Goal: Task Accomplishment & Management: Complete application form

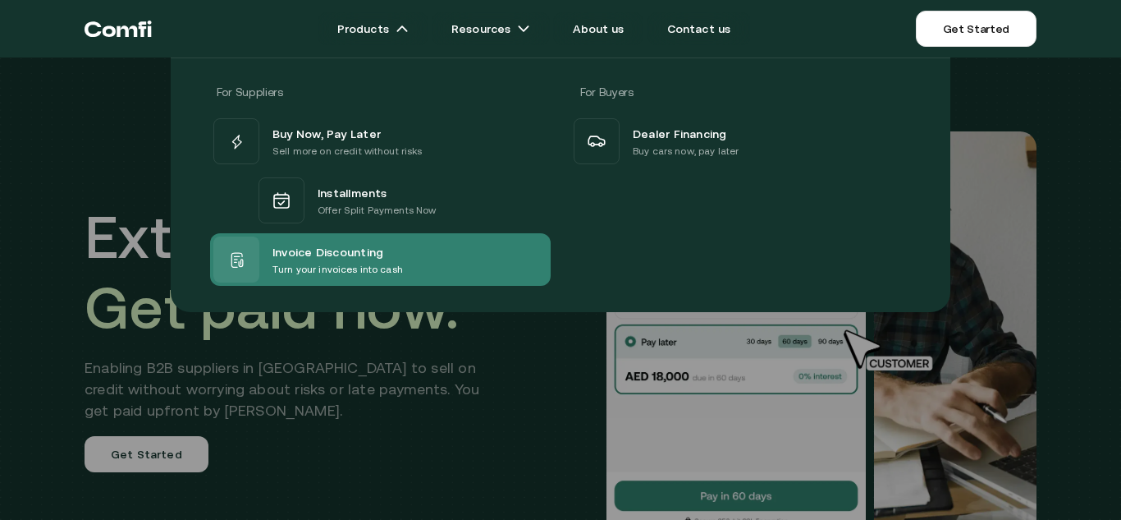
click at [307, 268] on p "Turn your invoices into cash" at bounding box center [337, 269] width 130 height 16
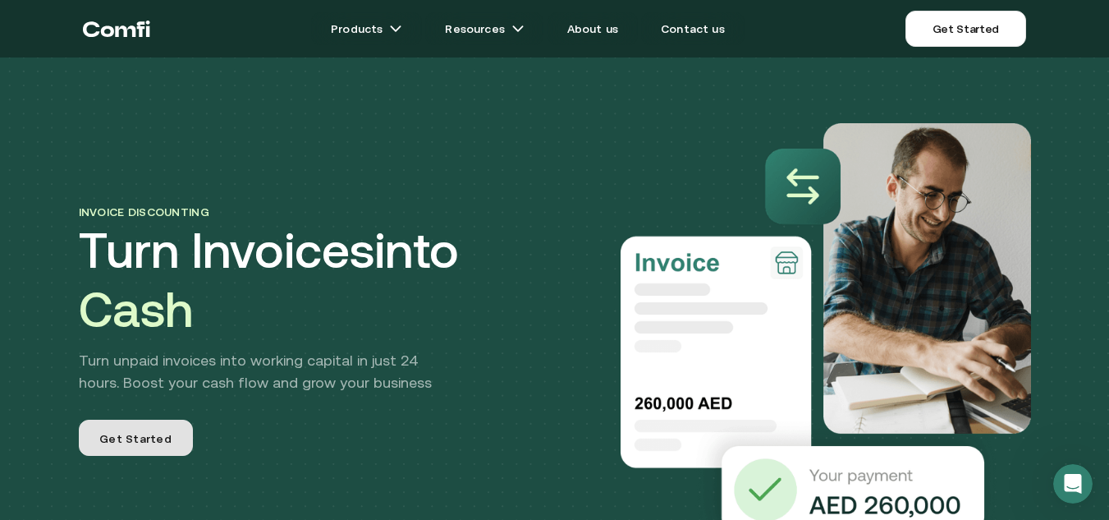
click at [147, 435] on span "Get Started" at bounding box center [135, 440] width 72 height 20
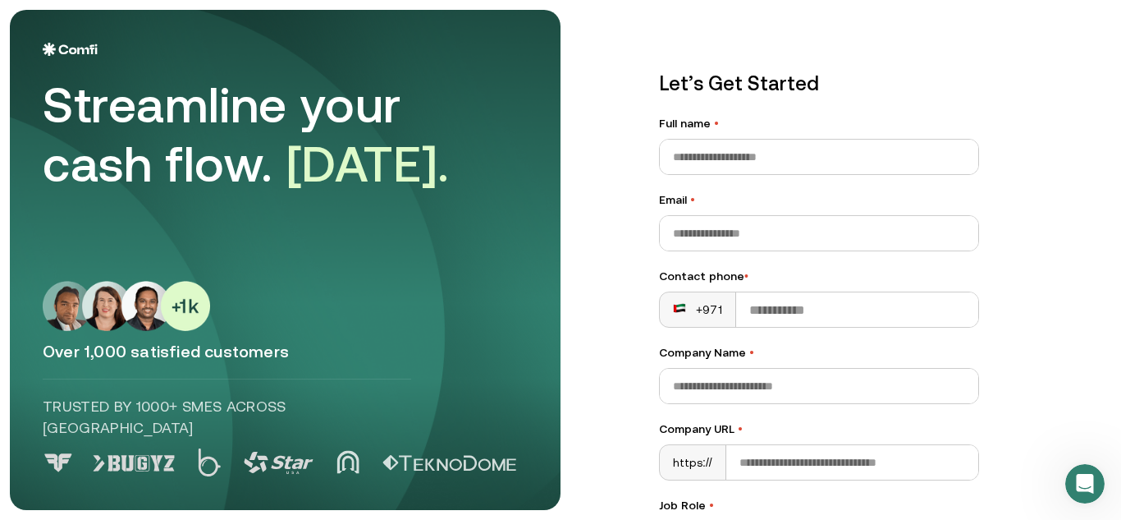
drag, startPoint x: 147, startPoint y: 435, endPoint x: 913, endPoint y: -71, distance: 918.0
click at [913, 0] on html "Streamline your cash flow. [DATE]. Over 1,000 satisfied customers Trusted by 10…" at bounding box center [560, 260] width 1121 height 520
click at [937, 39] on div "Let’s Get Started Full name • Email • Contact phone • +971 Company Name • Compa…" at bounding box center [819, 415] width 386 height 758
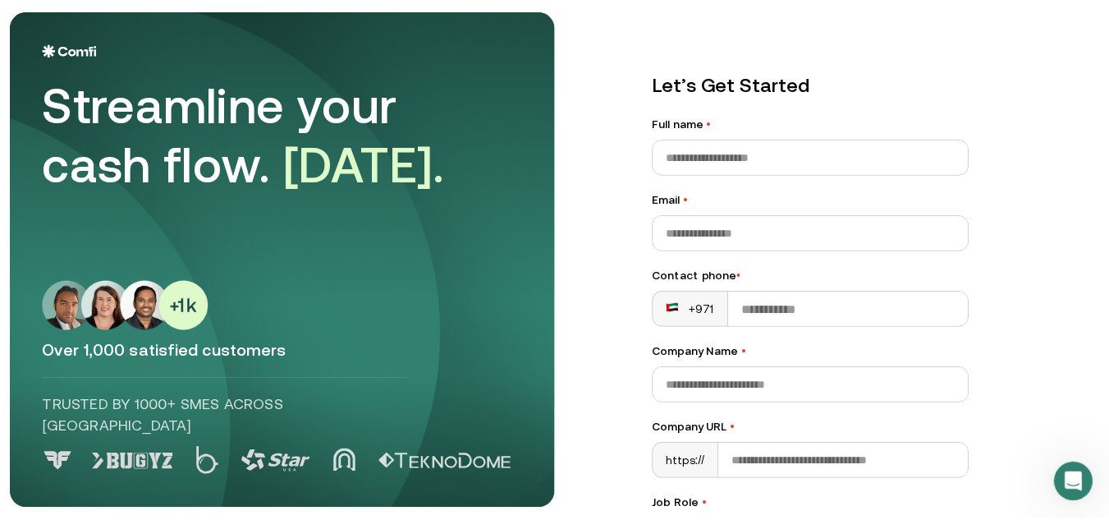
scroll to position [275, 0]
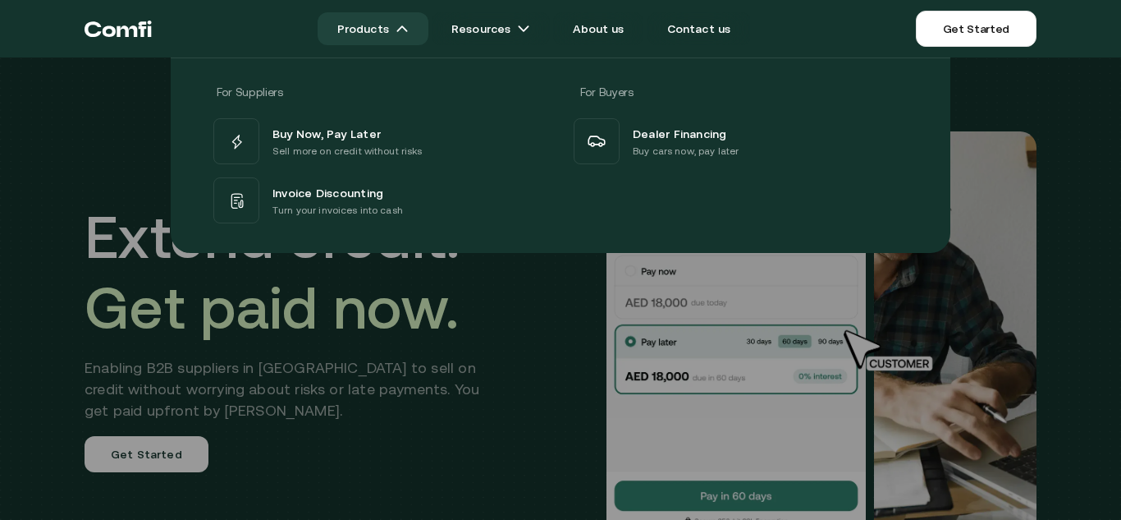
click at [376, 33] on link "Products" at bounding box center [373, 28] width 111 height 33
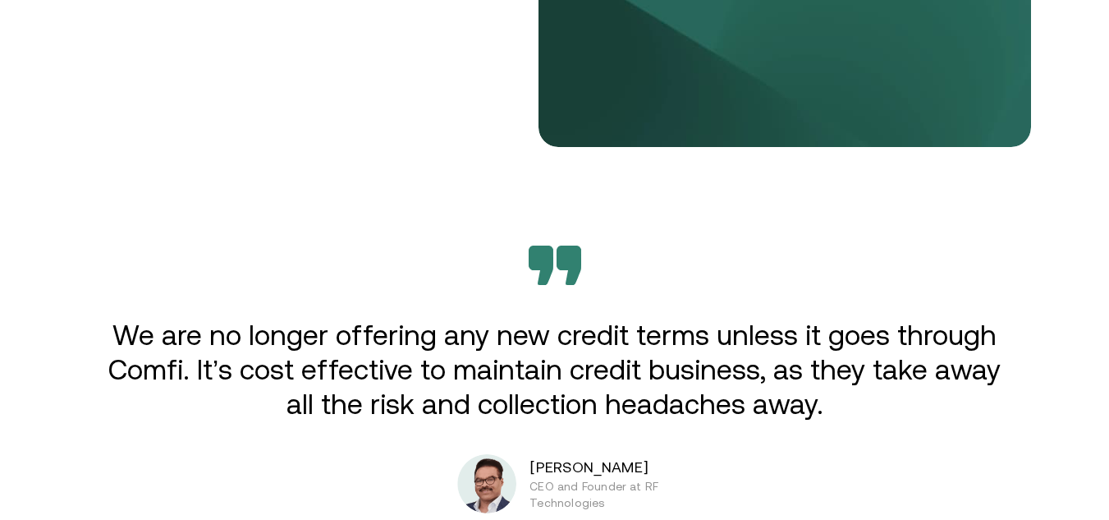
scroll to position [2551, 0]
